Goal: Obtain resource: Obtain resource

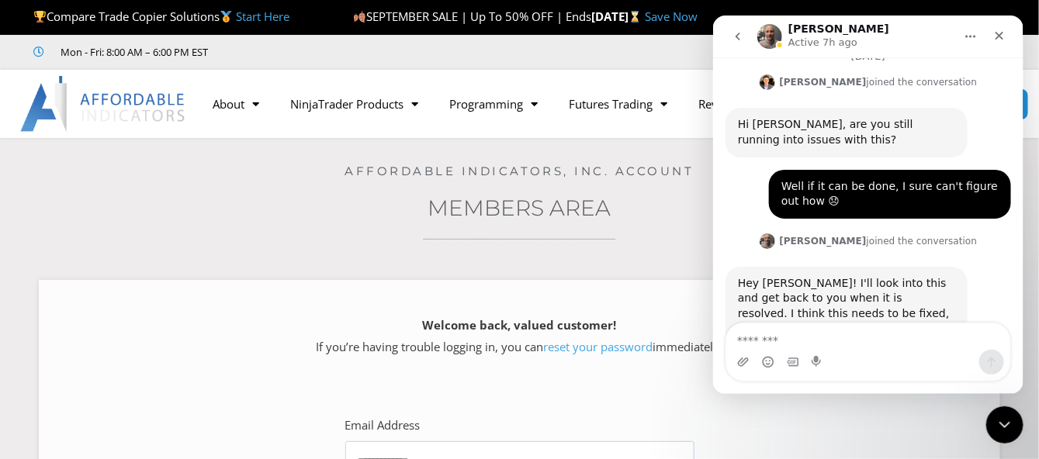
scroll to position [2157, 0]
click at [996, 40] on icon "Close" at bounding box center [999, 35] width 12 height 12
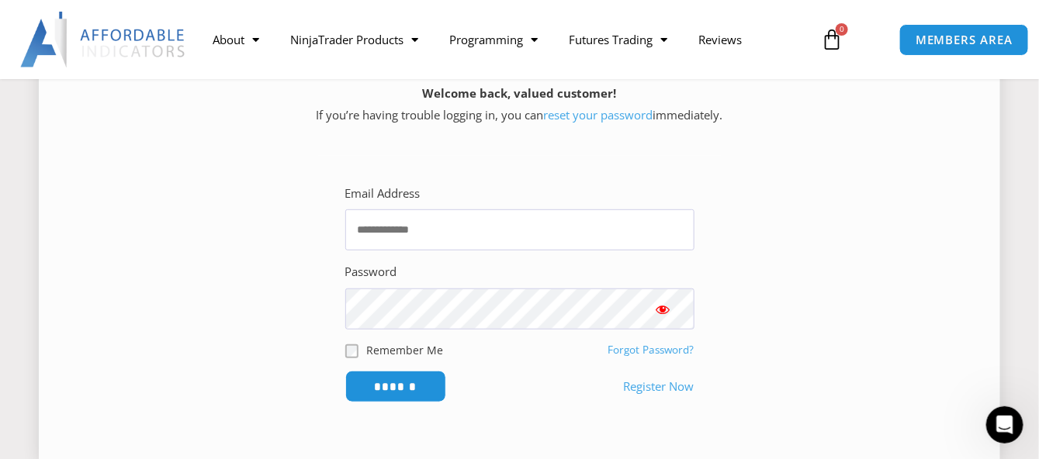
scroll to position [233, 0]
type input "**********"
click at [374, 384] on input "******" at bounding box center [395, 385] width 106 height 33
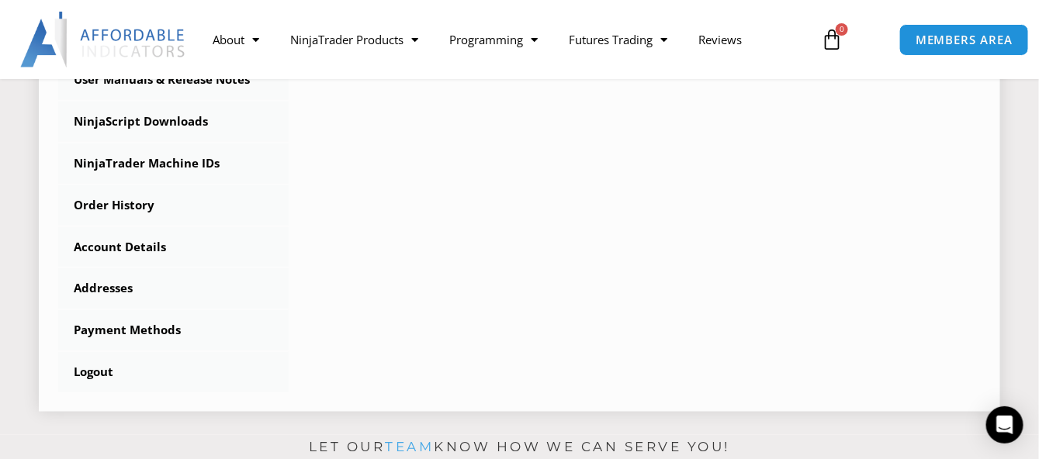
scroll to position [542, 0]
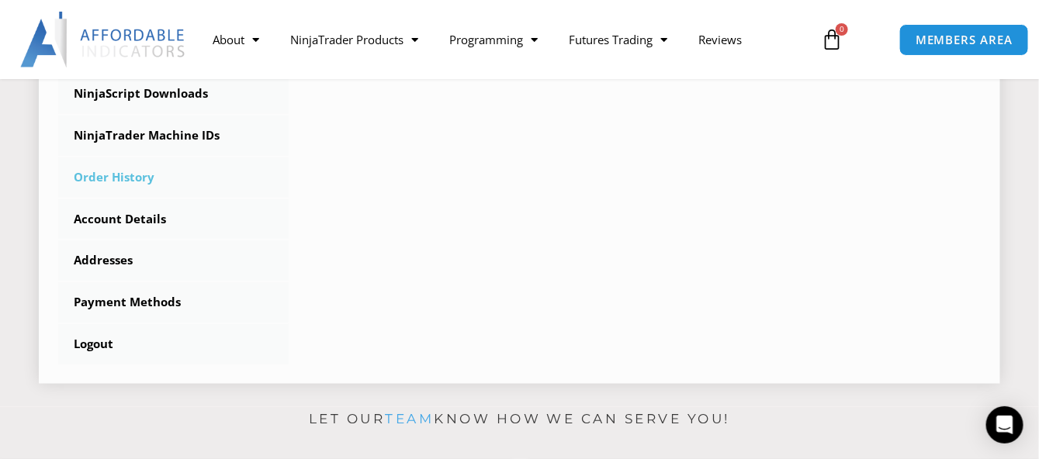
click at [125, 173] on link "Order History" at bounding box center [173, 178] width 230 height 40
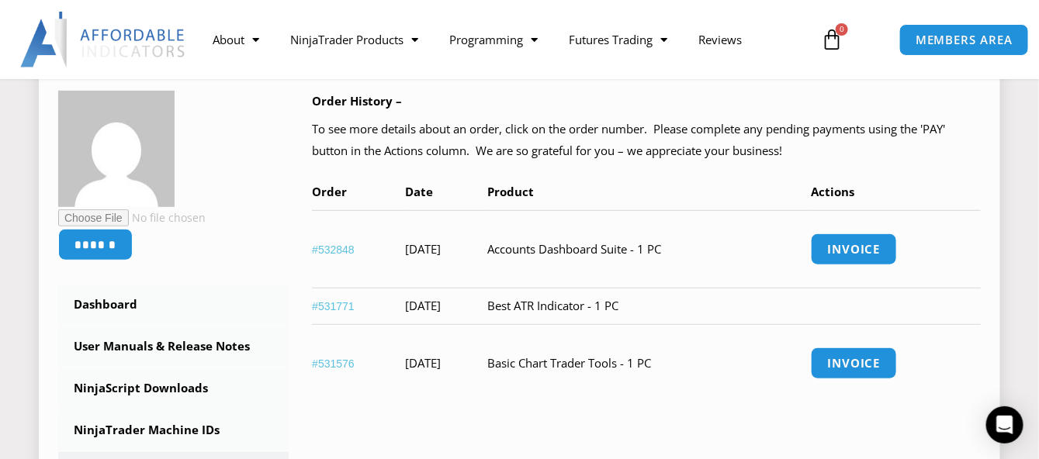
scroll to position [233, 0]
click at [314, 251] on link "#532848" at bounding box center [333, 249] width 43 height 12
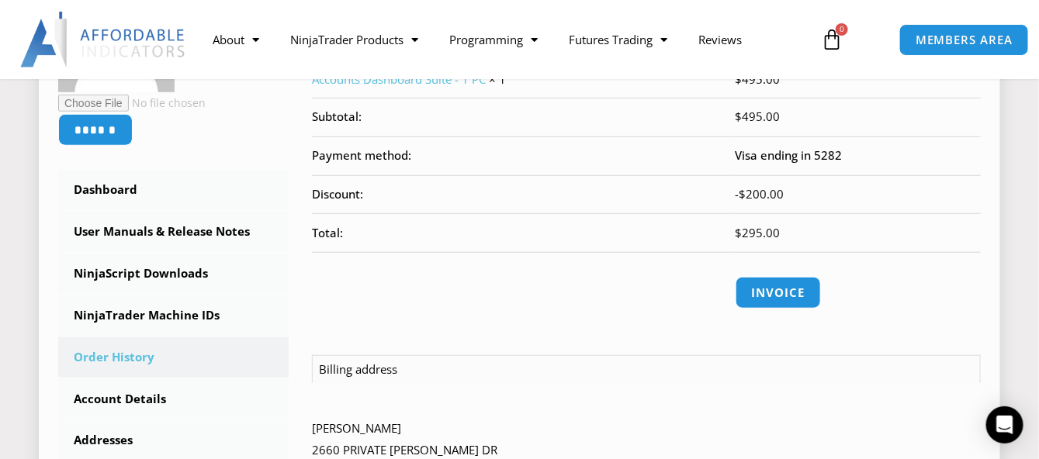
scroll to position [387, 0]
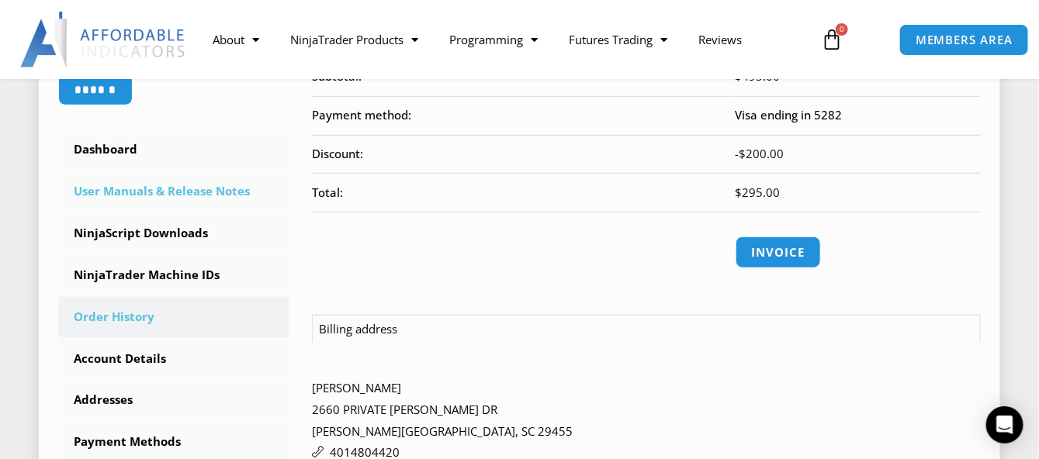
click at [183, 192] on link "User Manuals & Release Notes" at bounding box center [173, 192] width 230 height 40
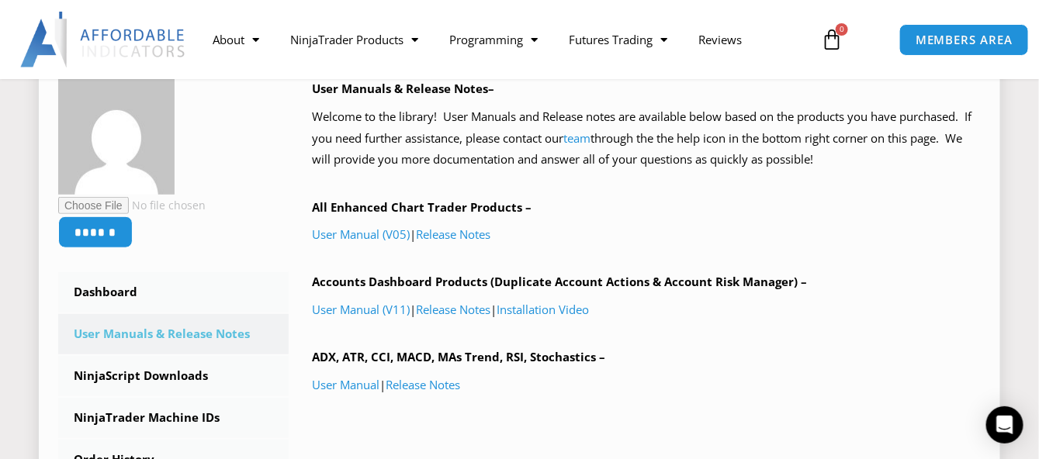
scroll to position [310, 0]
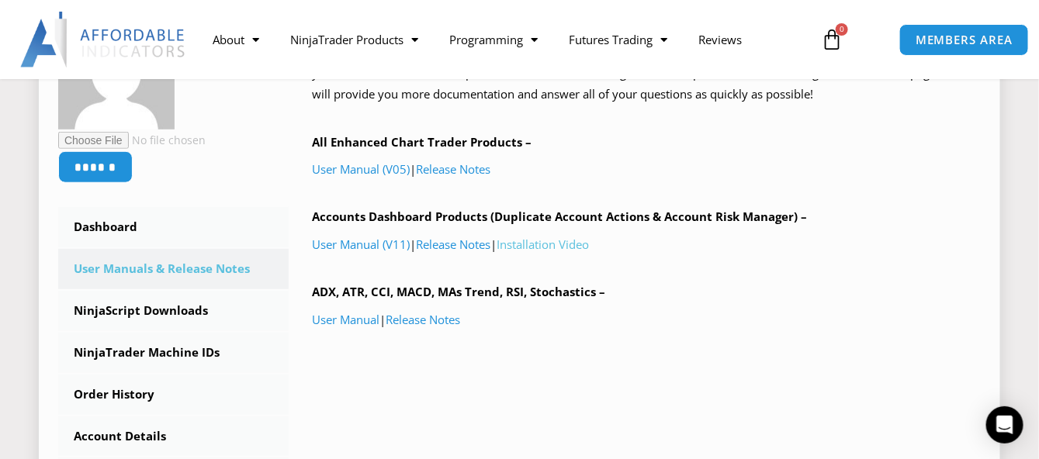
click at [556, 247] on link "Installation Video" at bounding box center [543, 245] width 92 height 16
